Goal: Task Accomplishment & Management: Use online tool/utility

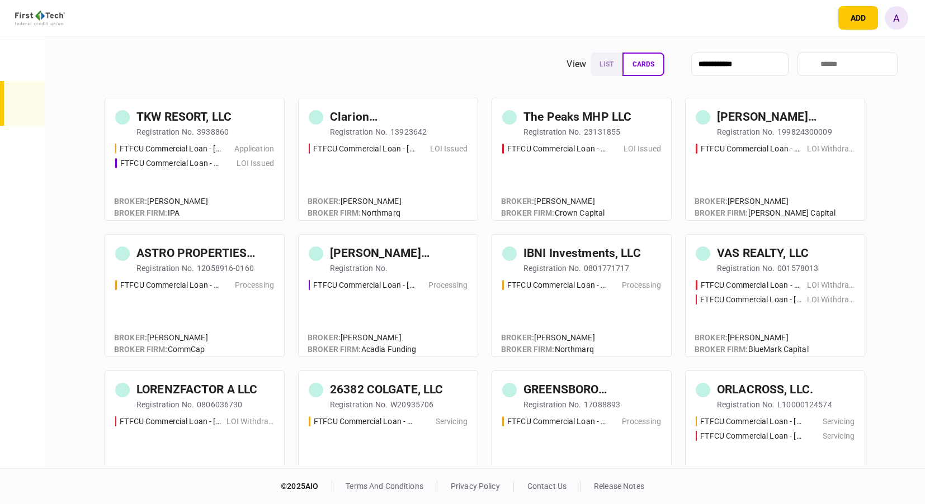
click at [804, 65] on input "search" at bounding box center [847, 64] width 100 height 23
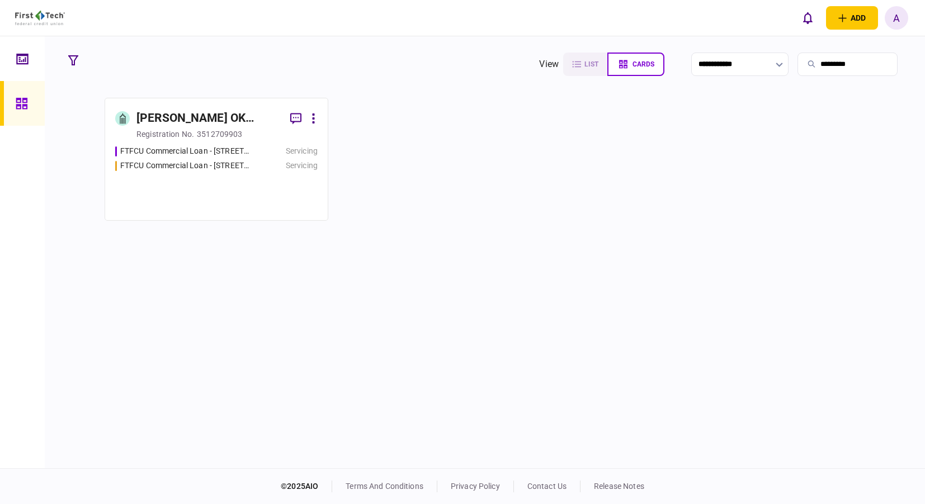
type input "*********"
click at [192, 141] on link "[PERSON_NAME] OK PARTNERS LLC registration no. 3512709903 FTFCU Commercial Loan…" at bounding box center [217, 159] width 224 height 123
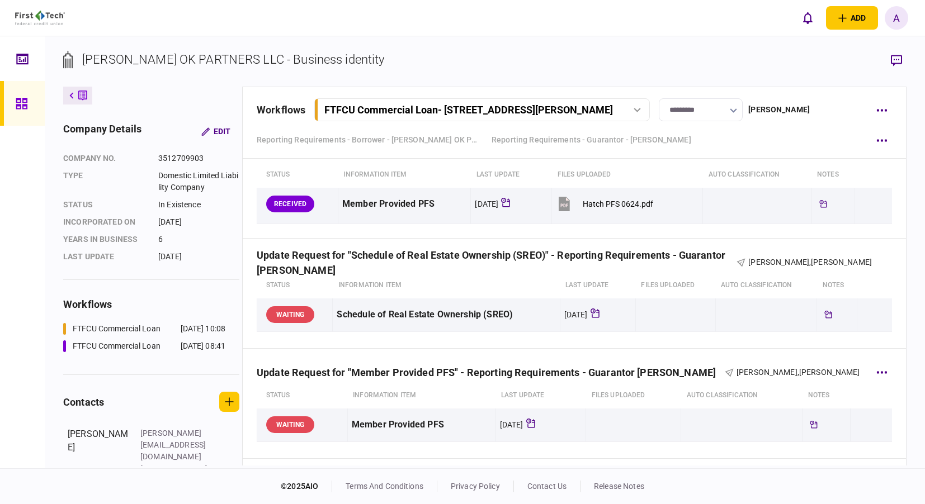
scroll to position [1549, 0]
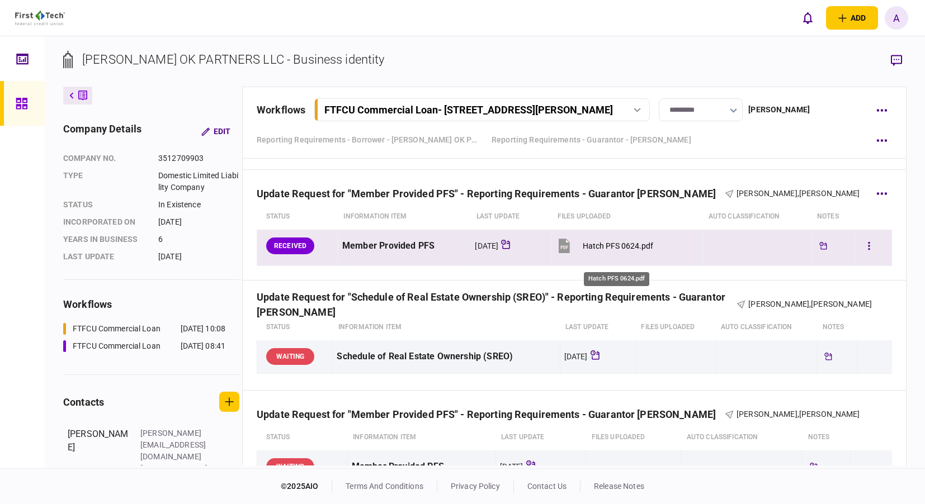
click at [619, 250] on div "Hatch PFS 0624.pdf" at bounding box center [618, 246] width 70 height 9
click at [868, 252] on icon "button" at bounding box center [869, 246] width 2 height 11
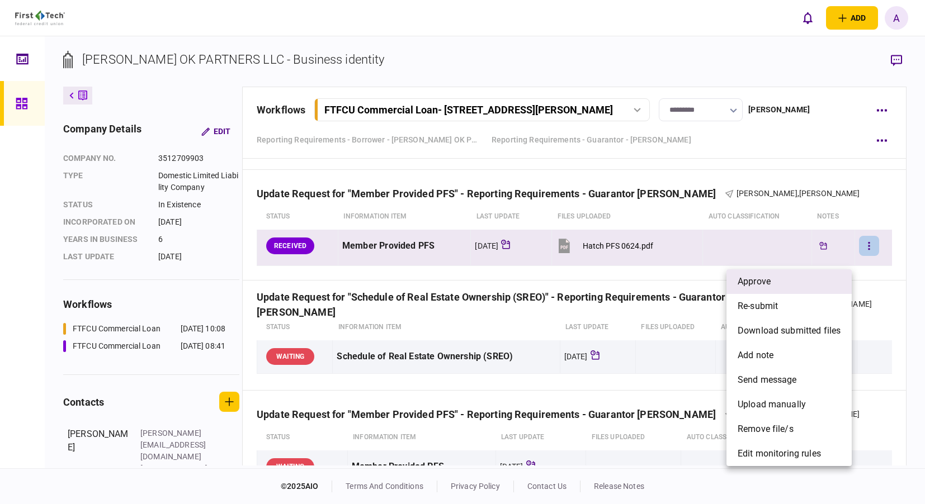
click at [744, 278] on span "approve" at bounding box center [753, 281] width 33 height 13
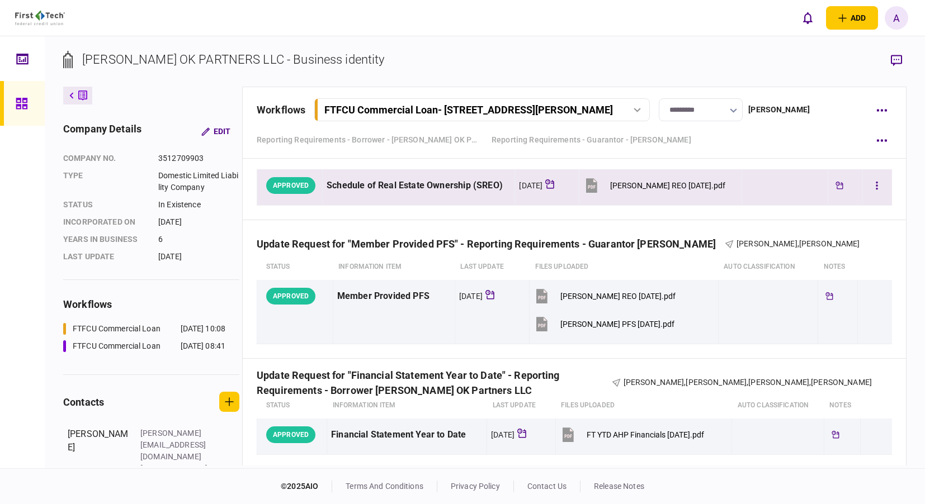
scroll to position [1772, 0]
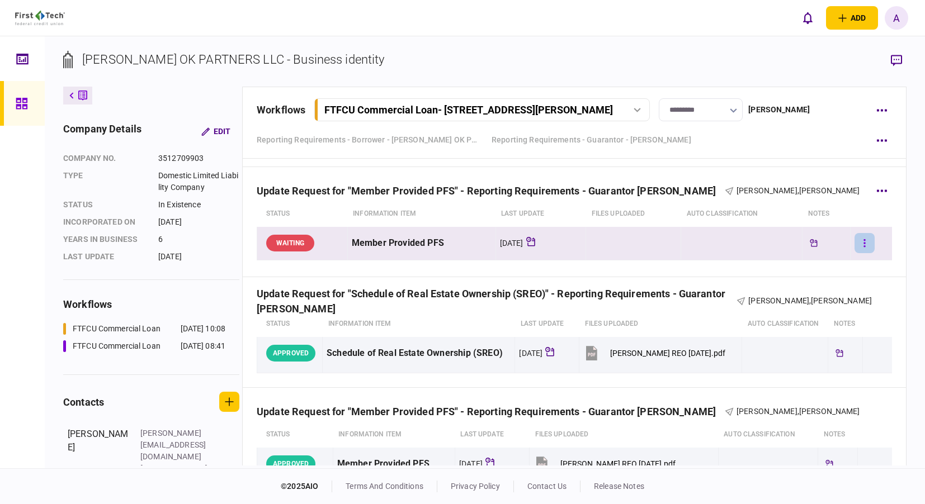
click at [859, 253] on button "button" at bounding box center [864, 243] width 20 height 20
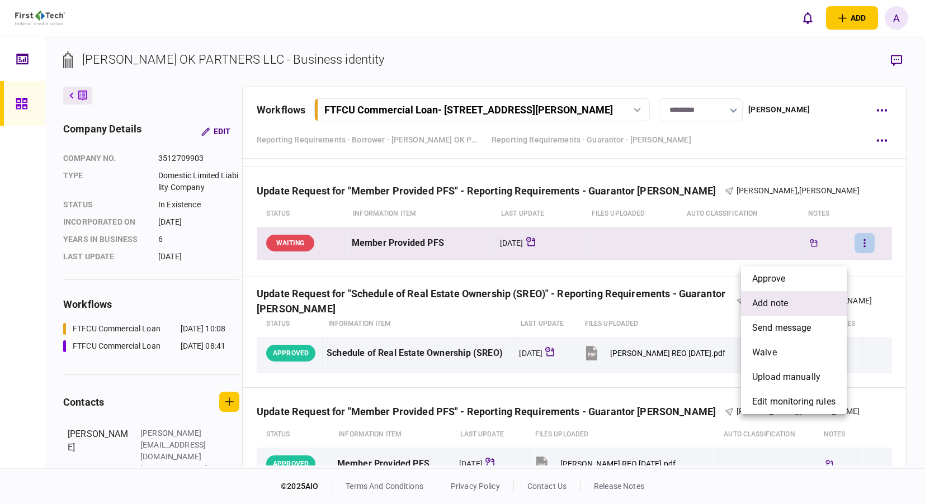
click at [782, 302] on span "add note" at bounding box center [770, 303] width 36 height 13
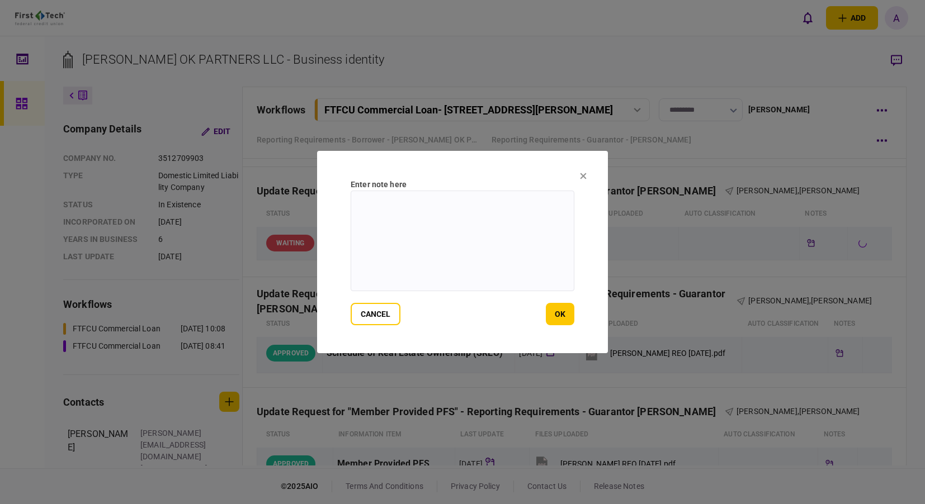
click at [429, 211] on textarea at bounding box center [463, 241] width 224 height 101
type textarea "**********"
click at [561, 307] on button "ok" at bounding box center [560, 314] width 29 height 22
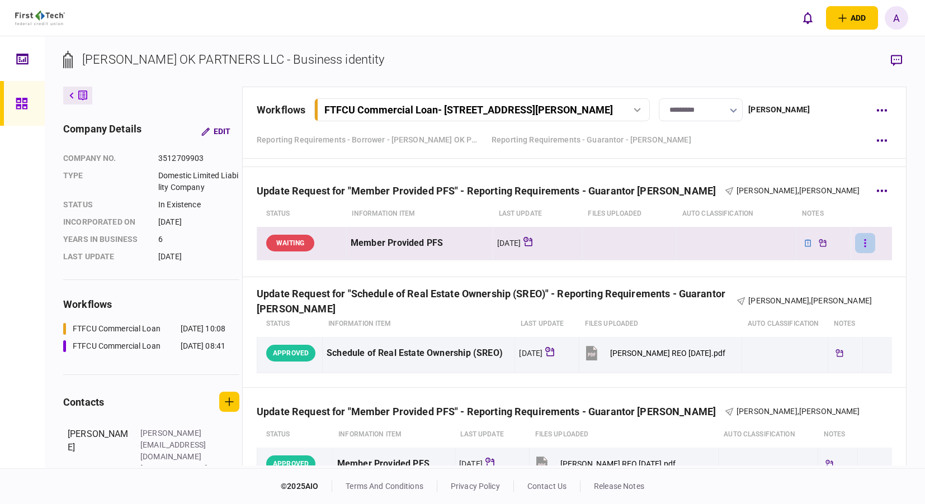
click at [855, 253] on button "button" at bounding box center [865, 243] width 20 height 20
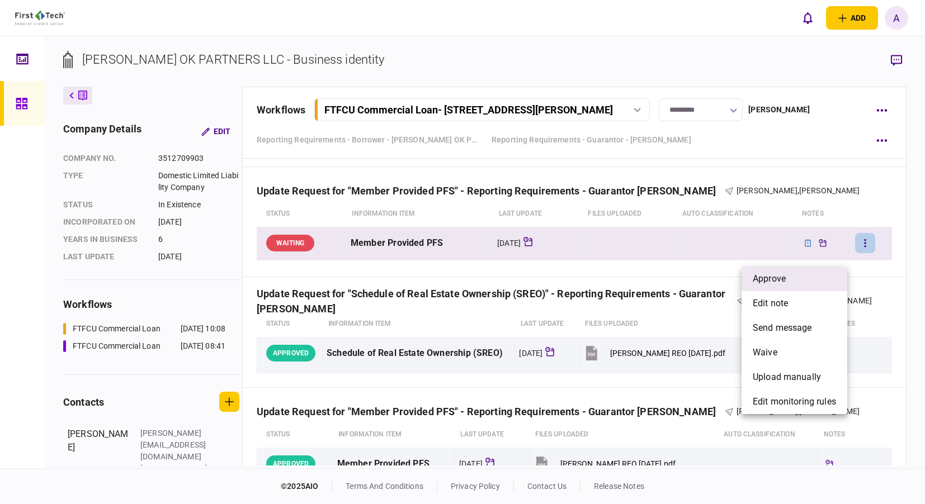
click at [787, 272] on li "approve" at bounding box center [794, 279] width 106 height 25
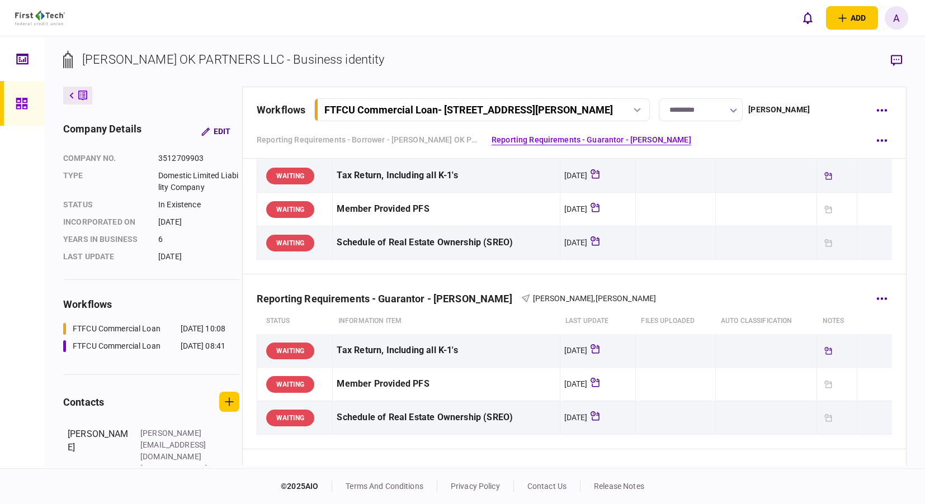
scroll to position [0, 0]
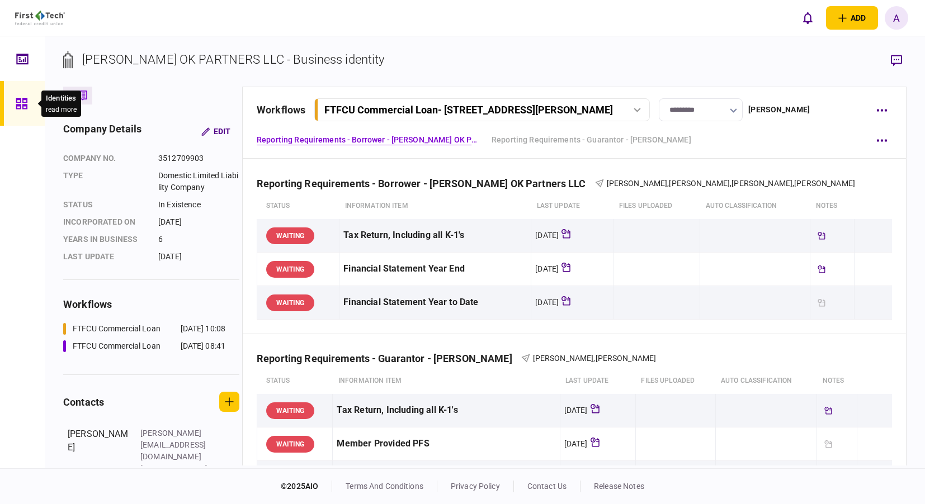
click at [23, 108] on icon at bounding box center [21, 103] width 11 height 11
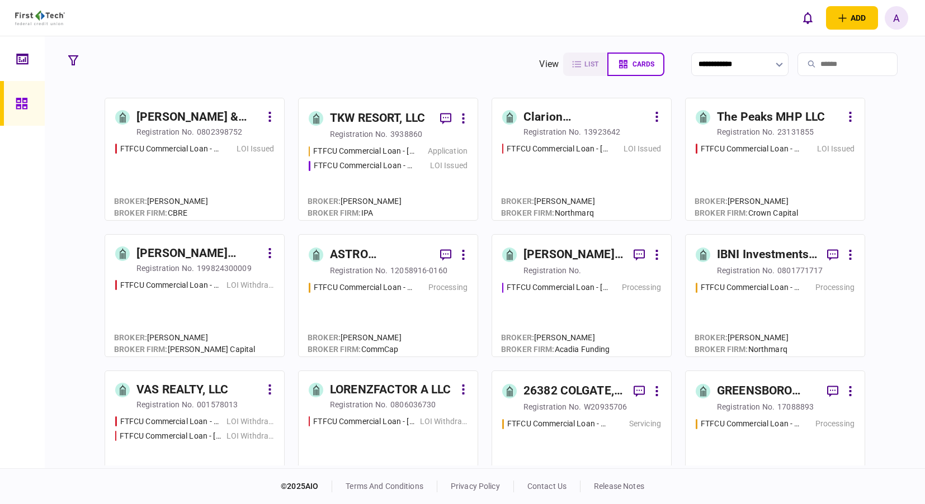
drag, startPoint x: 14, startPoint y: 54, endPoint x: 15, endPoint y: 62, distance: 7.9
click at [14, 54] on link at bounding box center [22, 58] width 45 height 45
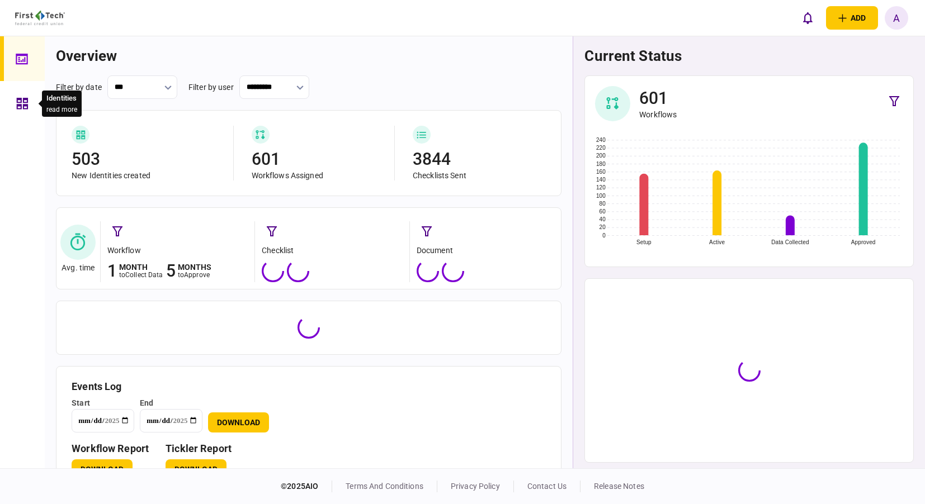
click at [25, 109] on icon at bounding box center [22, 103] width 12 height 13
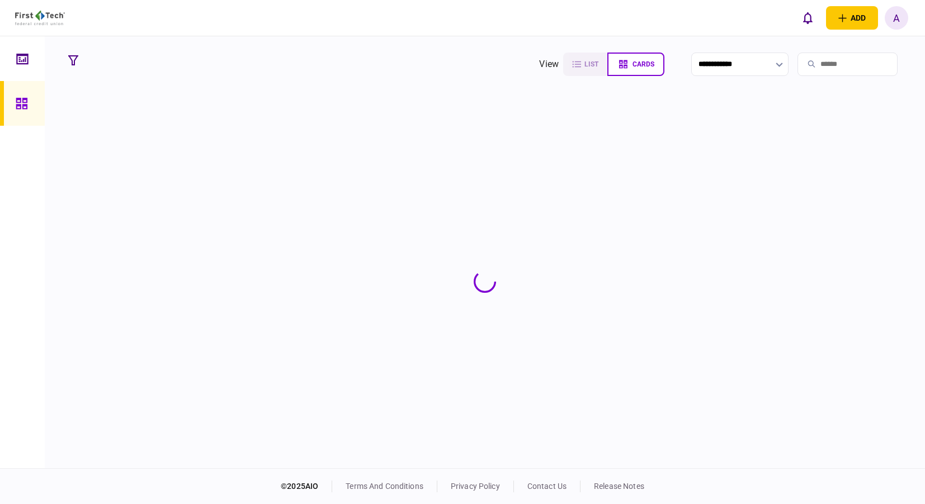
click at [872, 65] on input "search" at bounding box center [847, 64] width 100 height 23
type input "*****"
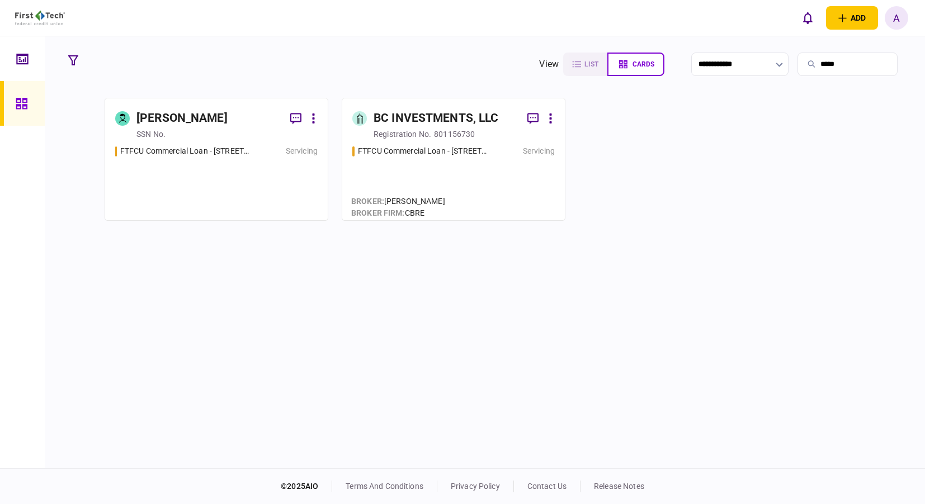
click at [180, 126] on div "[PERSON_NAME]" at bounding box center [181, 119] width 91 height 18
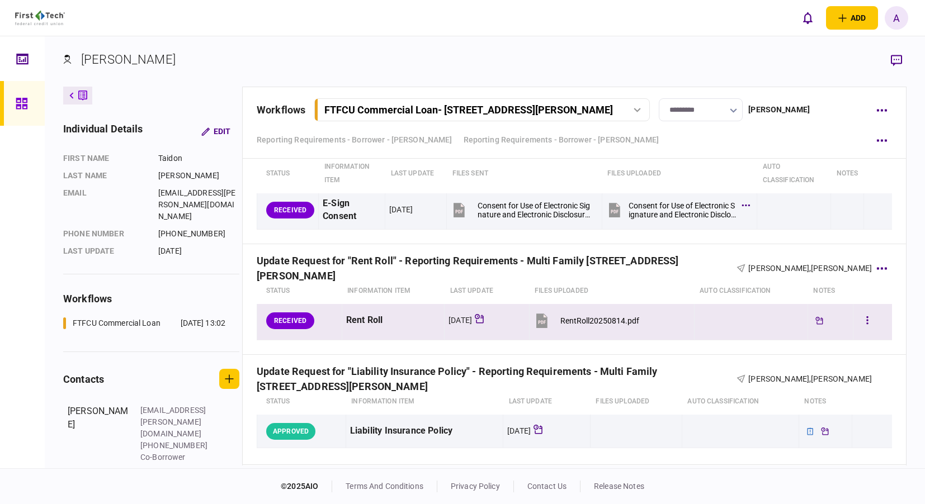
scroll to position [545, 0]
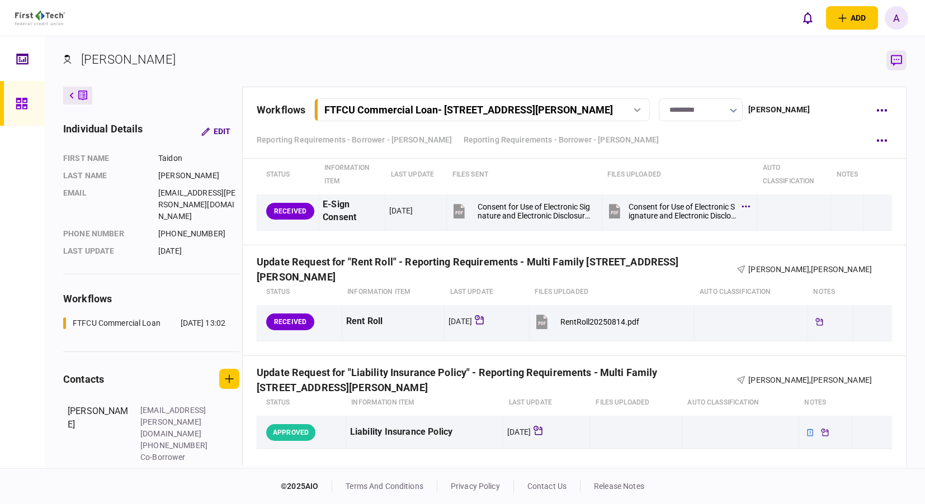
click at [900, 61] on icon "button" at bounding box center [896, 61] width 11 height 12
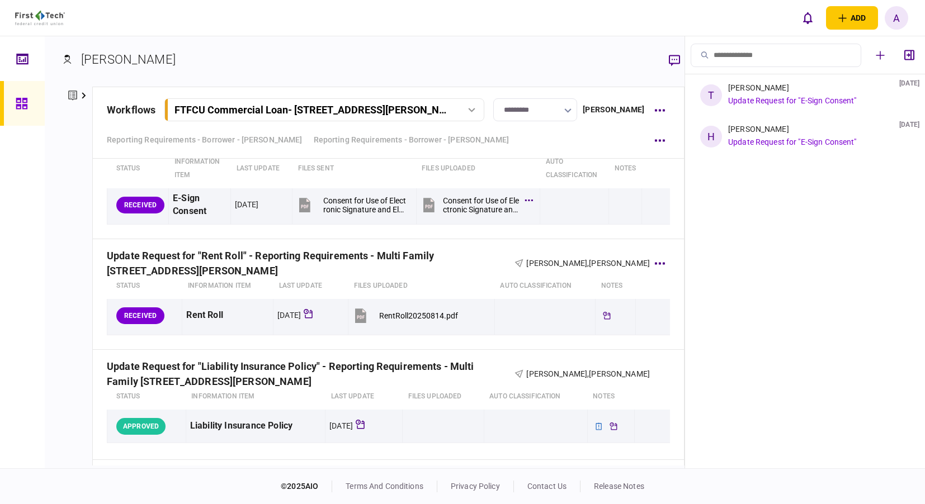
scroll to position [615, 0]
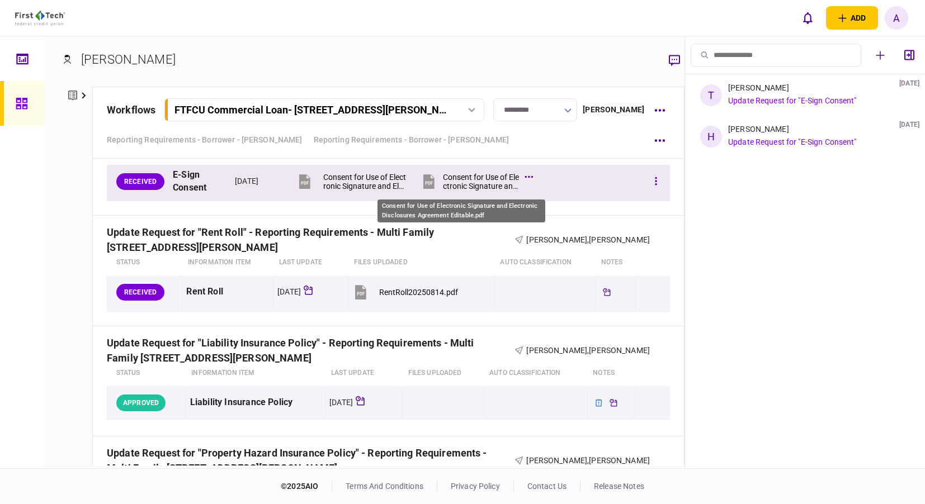
click at [457, 179] on div "Consent for Use of Electronic Signature and Electronic Disclosures Agreement Ed…" at bounding box center [481, 182] width 76 height 18
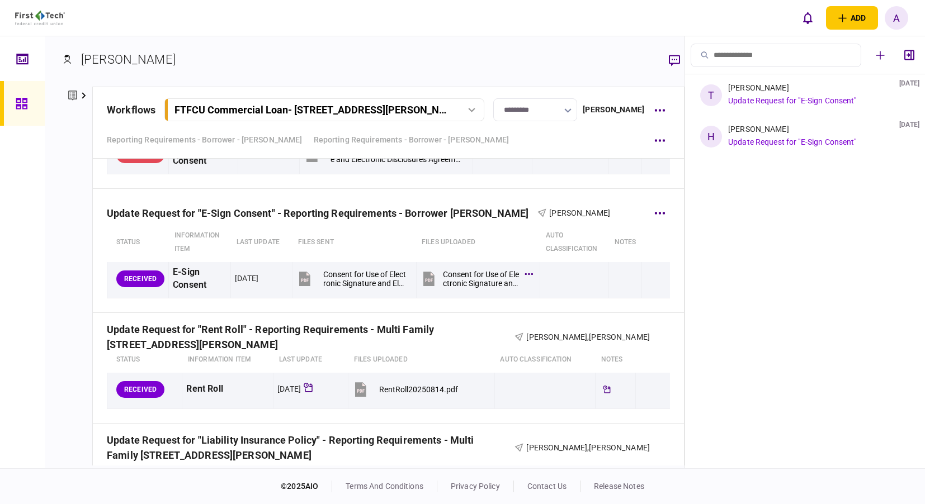
scroll to position [503, 0]
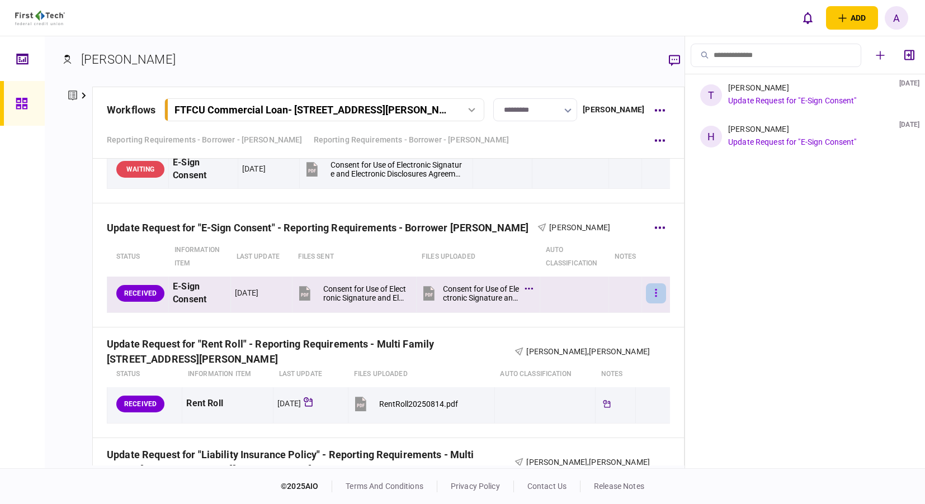
click at [646, 297] on button "button" at bounding box center [656, 293] width 20 height 20
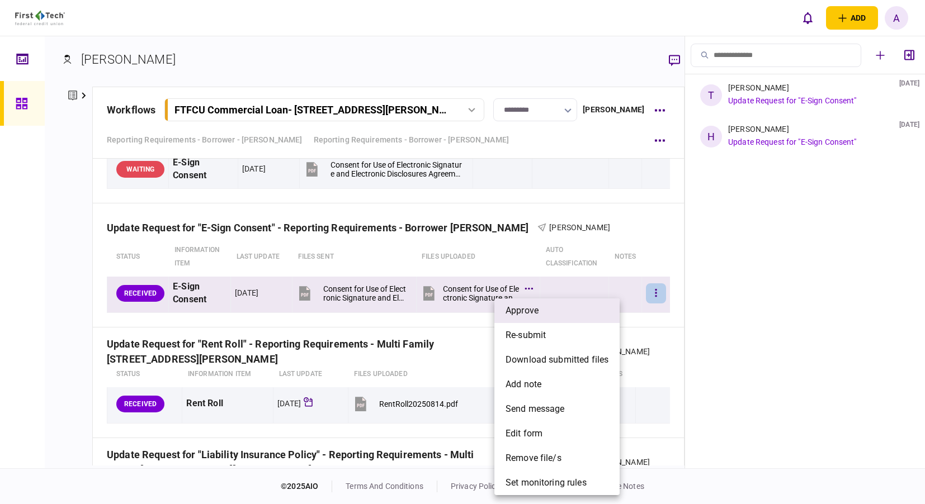
click at [577, 313] on li "approve" at bounding box center [556, 311] width 125 height 25
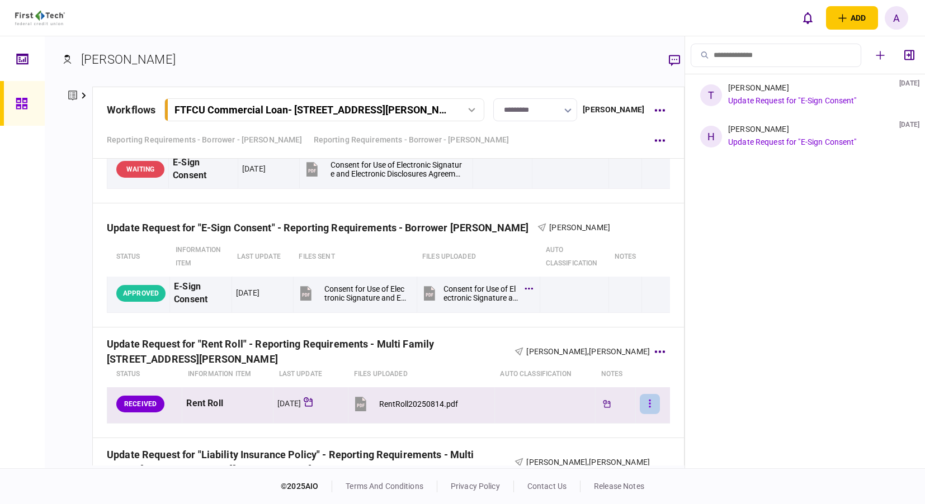
click at [640, 402] on button "button" at bounding box center [650, 404] width 20 height 20
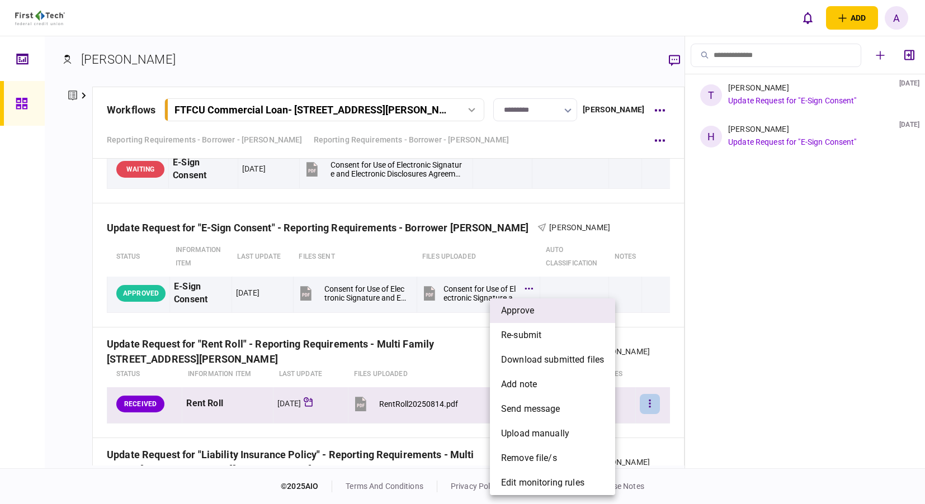
click at [540, 314] on li "approve" at bounding box center [552, 311] width 125 height 25
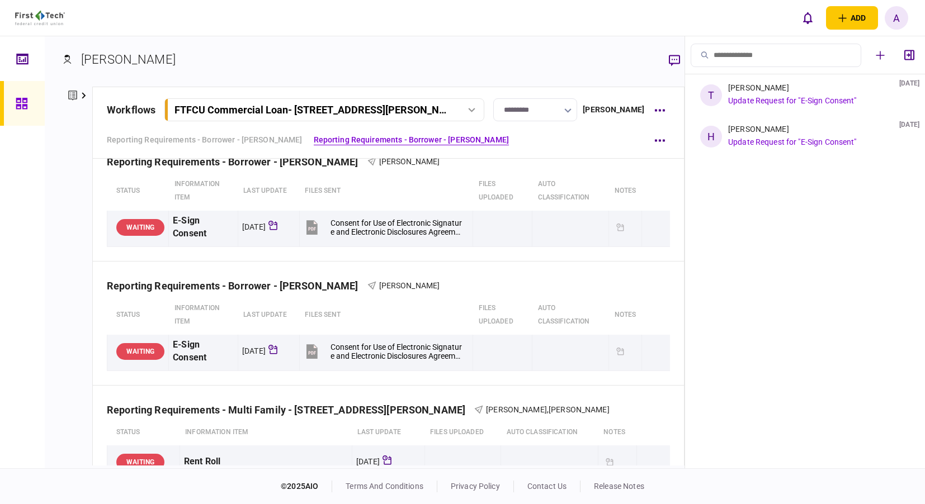
scroll to position [0, 0]
